Goal: Find specific fact: Find specific fact

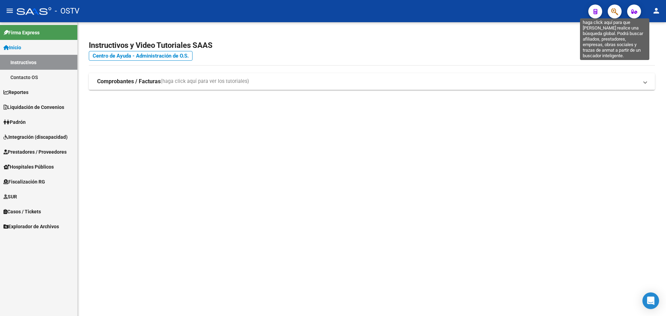
click at [209, 10] on icon "button" at bounding box center [614, 12] width 7 height 8
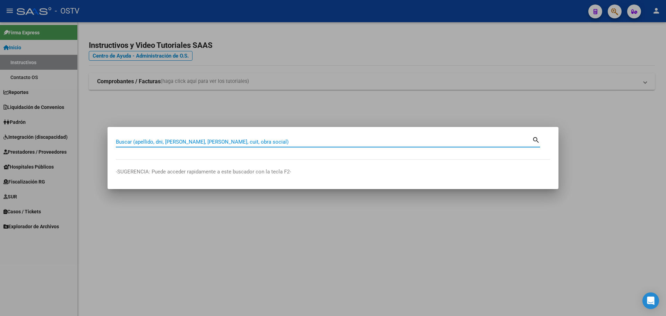
click at [209, 84] on input "Buscar (apellido, dni, cuil, nro traspaso, cuit, obra social)" at bounding box center [324, 142] width 416 height 6
type input "25483303"
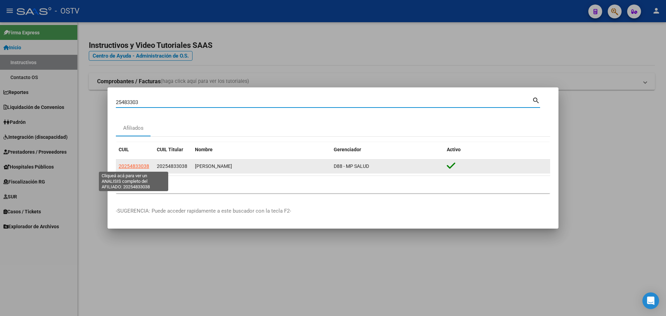
click at [142, 84] on span "20254833038" at bounding box center [134, 166] width 31 height 6
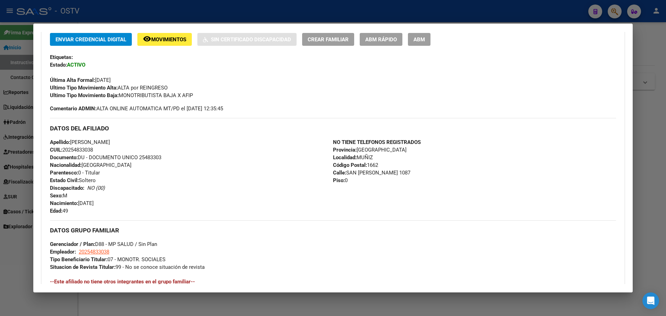
scroll to position [60, 0]
